Goal: Task Accomplishment & Management: Complete application form

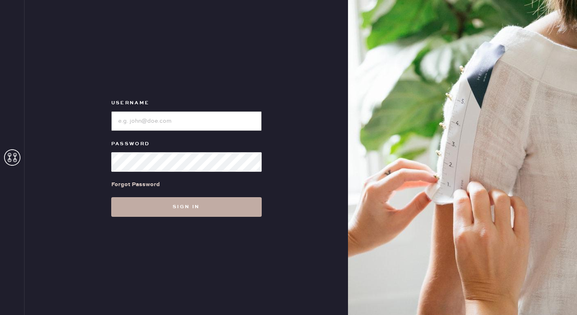
type input "reformationwilliamsburg"
click at [198, 214] on button "Sign in" at bounding box center [186, 207] width 151 height 20
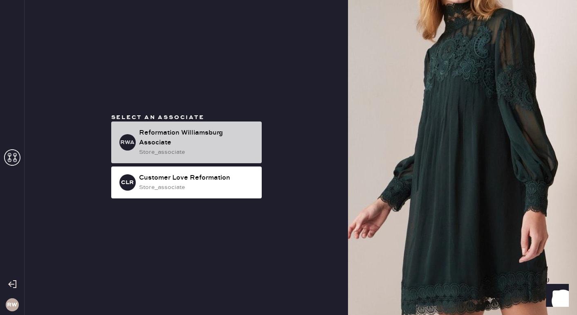
click at [203, 144] on div "Reformation Williamsburg Associate" at bounding box center [197, 138] width 116 height 20
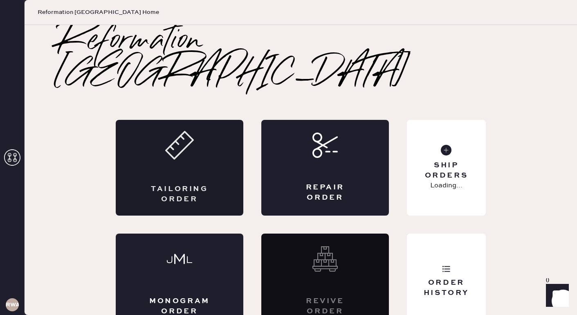
click at [203, 157] on div "Tailoring Order" at bounding box center [180, 168] width 128 height 96
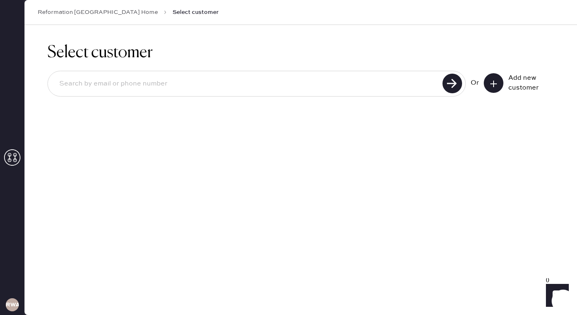
click at [493, 89] on button at bounding box center [494, 83] width 20 height 20
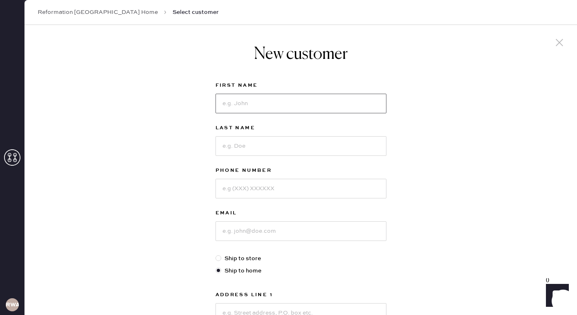
click at [218, 108] on input at bounding box center [301, 104] width 171 height 20
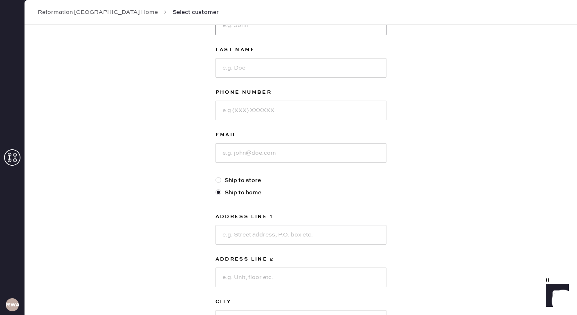
scroll to position [78, 0]
click at [187, 245] on div "New customer First Name Last Name Phone Number Email Ship to store Ship to home…" at bounding box center [301, 200] width 553 height 507
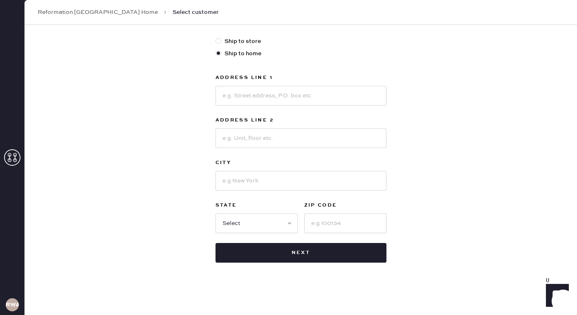
scroll to position [0, 0]
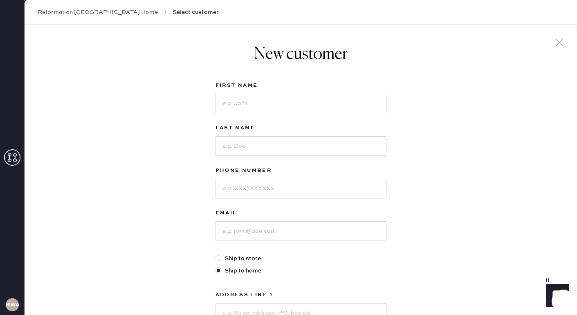
click at [312, 113] on div "First Name" at bounding box center [301, 102] width 171 height 43
click at [313, 103] on input at bounding box center [301, 104] width 171 height 20
type input "[PERSON_NAME]"
type input "Bond"
type input "[PHONE_NUMBER]"
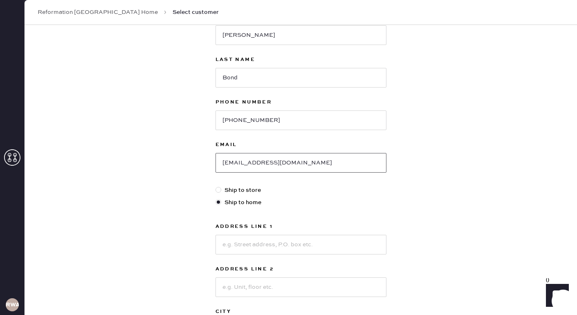
scroll to position [72, 0]
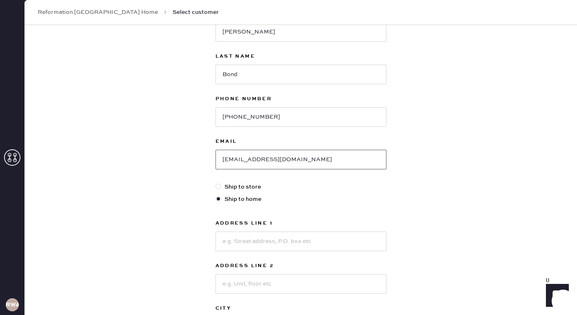
type input "[EMAIL_ADDRESS][DOMAIN_NAME]"
click at [219, 187] on div at bounding box center [219, 187] width 6 height 6
click at [216, 183] on input "Ship to store" at bounding box center [216, 182] width 0 height 0
radio input "true"
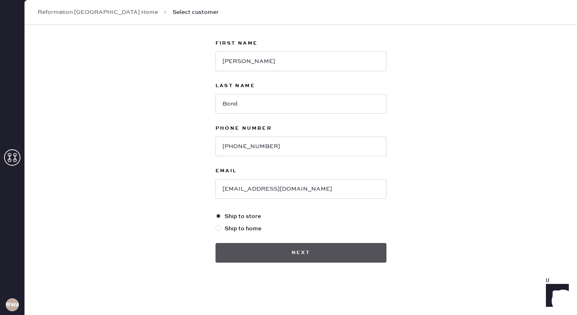
click at [254, 254] on button "Next" at bounding box center [301, 253] width 171 height 20
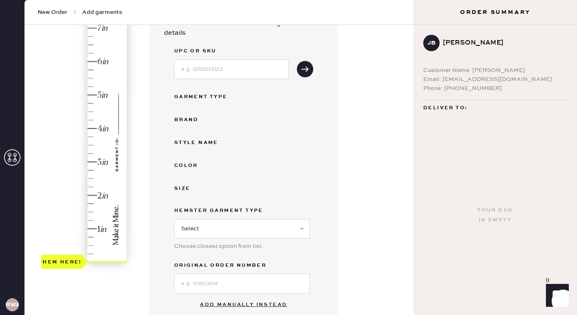
scroll to position [220, 0]
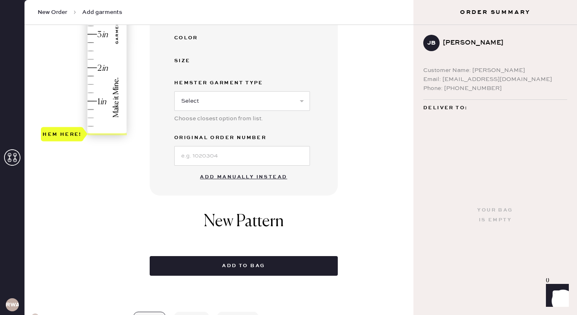
click at [238, 177] on button "Add manually instead" at bounding box center [243, 177] width 97 height 16
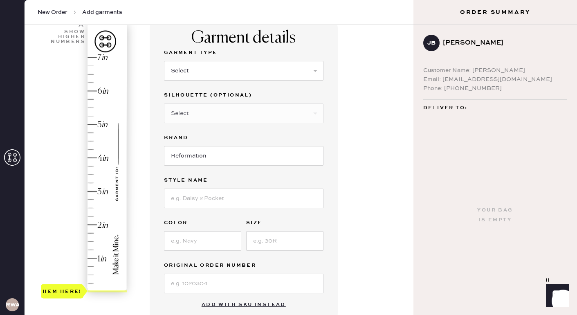
scroll to position [58, 0]
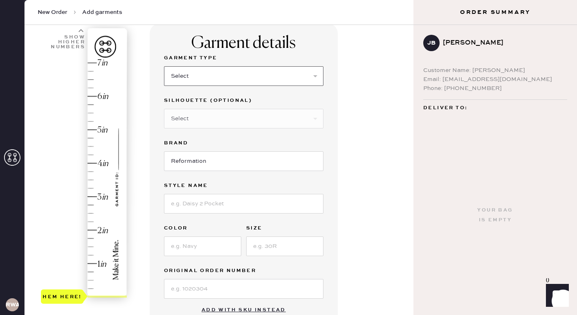
click at [241, 78] on select "Select Basic Skirt Jeans Leggings Pants Shorts Basic Sleeved Dress Basic Sleeve…" at bounding box center [244, 76] width 160 height 20
select select "7"
click at [214, 200] on input at bounding box center [244, 204] width 160 height 20
type input "Camella Dress"
click at [191, 255] on input at bounding box center [202, 246] width 77 height 20
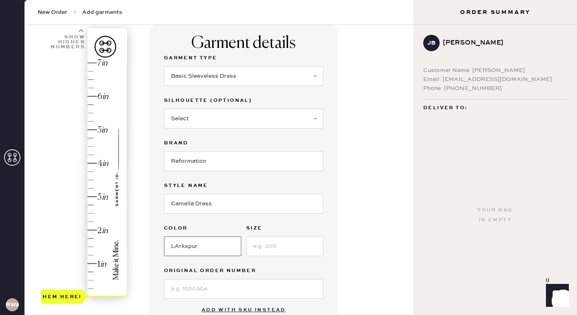
click at [177, 249] on input "LArkspur" at bounding box center [202, 246] width 77 height 20
type input "Larkspur"
click at [280, 243] on input at bounding box center [284, 246] width 77 height 20
type input "2"
click at [238, 291] on input at bounding box center [244, 289] width 160 height 20
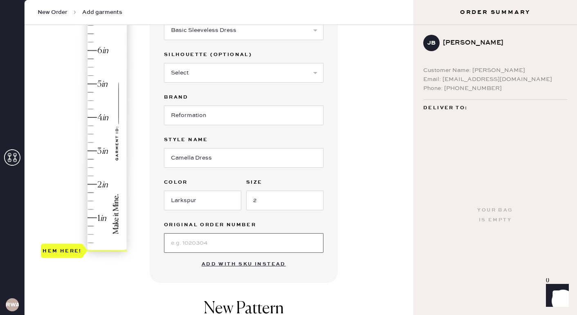
scroll to position [112, 0]
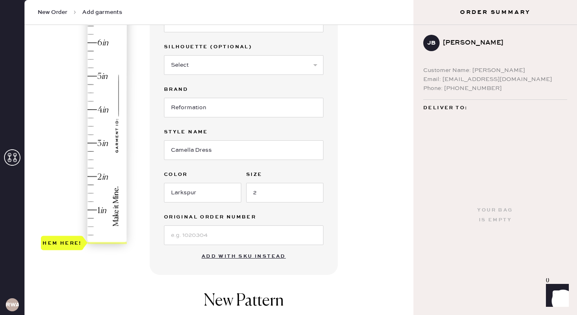
type input "3"
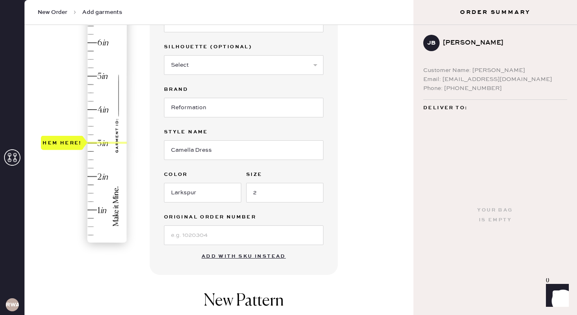
click at [88, 142] on div "Hem here!" at bounding box center [84, 126] width 87 height 241
click at [192, 232] on input at bounding box center [244, 235] width 160 height 20
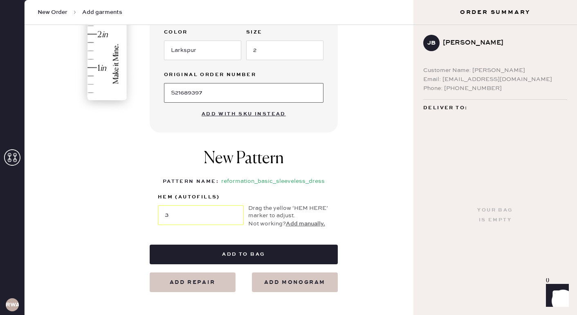
scroll to position [256, 0]
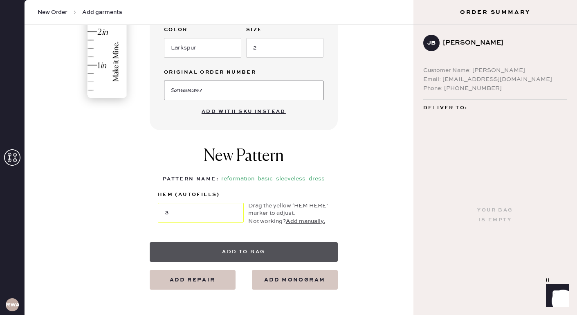
type input "S21689397"
click at [175, 256] on button "Add to bag" at bounding box center [244, 252] width 188 height 20
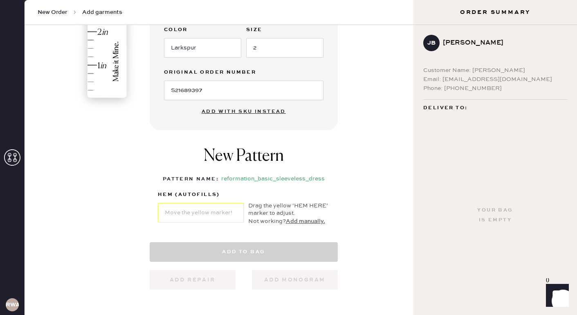
select select "7"
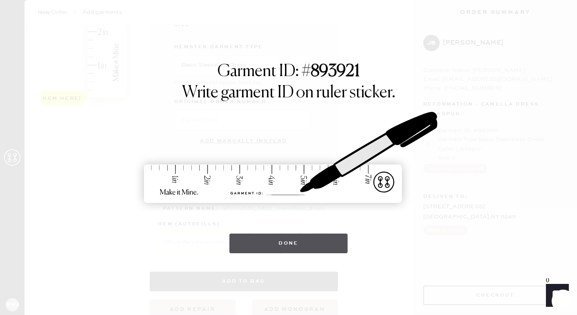
click at [263, 243] on button "Done" at bounding box center [288, 244] width 118 height 20
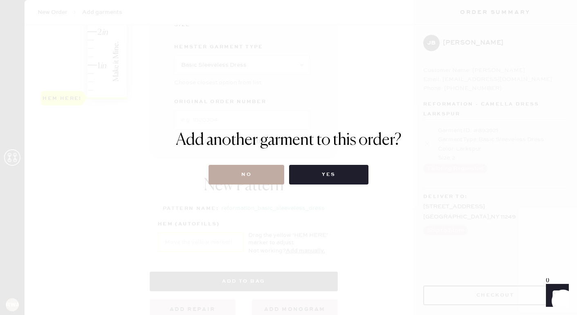
click at [247, 173] on button "No" at bounding box center [247, 175] width 76 height 20
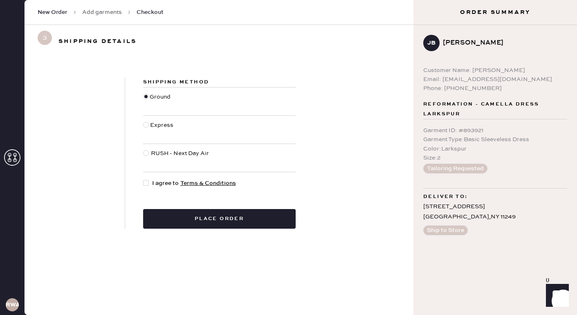
click at [154, 184] on span "I agree to Terms & Conditions" at bounding box center [194, 183] width 84 height 9
click at [144, 179] on input "I agree to Terms & Conditions" at bounding box center [143, 179] width 0 height 0
checkbox input "true"
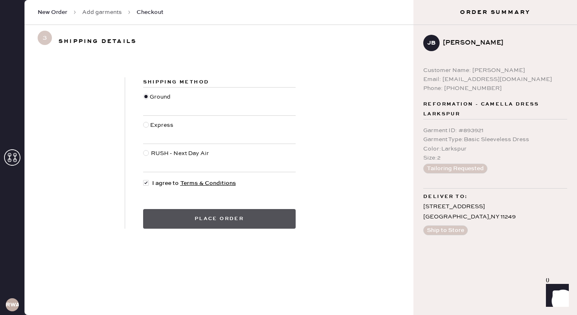
drag, startPoint x: 195, startPoint y: 225, endPoint x: 164, endPoint y: 220, distance: 31.1
click at [164, 220] on button "Place order" at bounding box center [219, 219] width 153 height 20
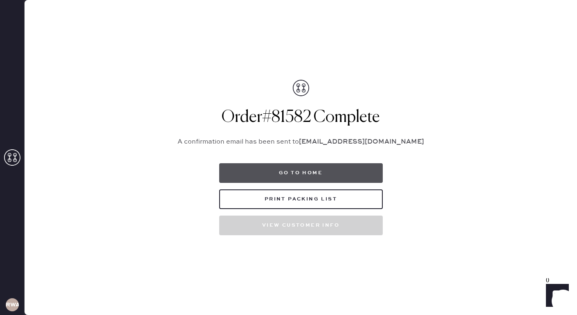
click at [311, 173] on button "Go to home" at bounding box center [301, 173] width 164 height 20
